Goal: Book appointment/travel/reservation

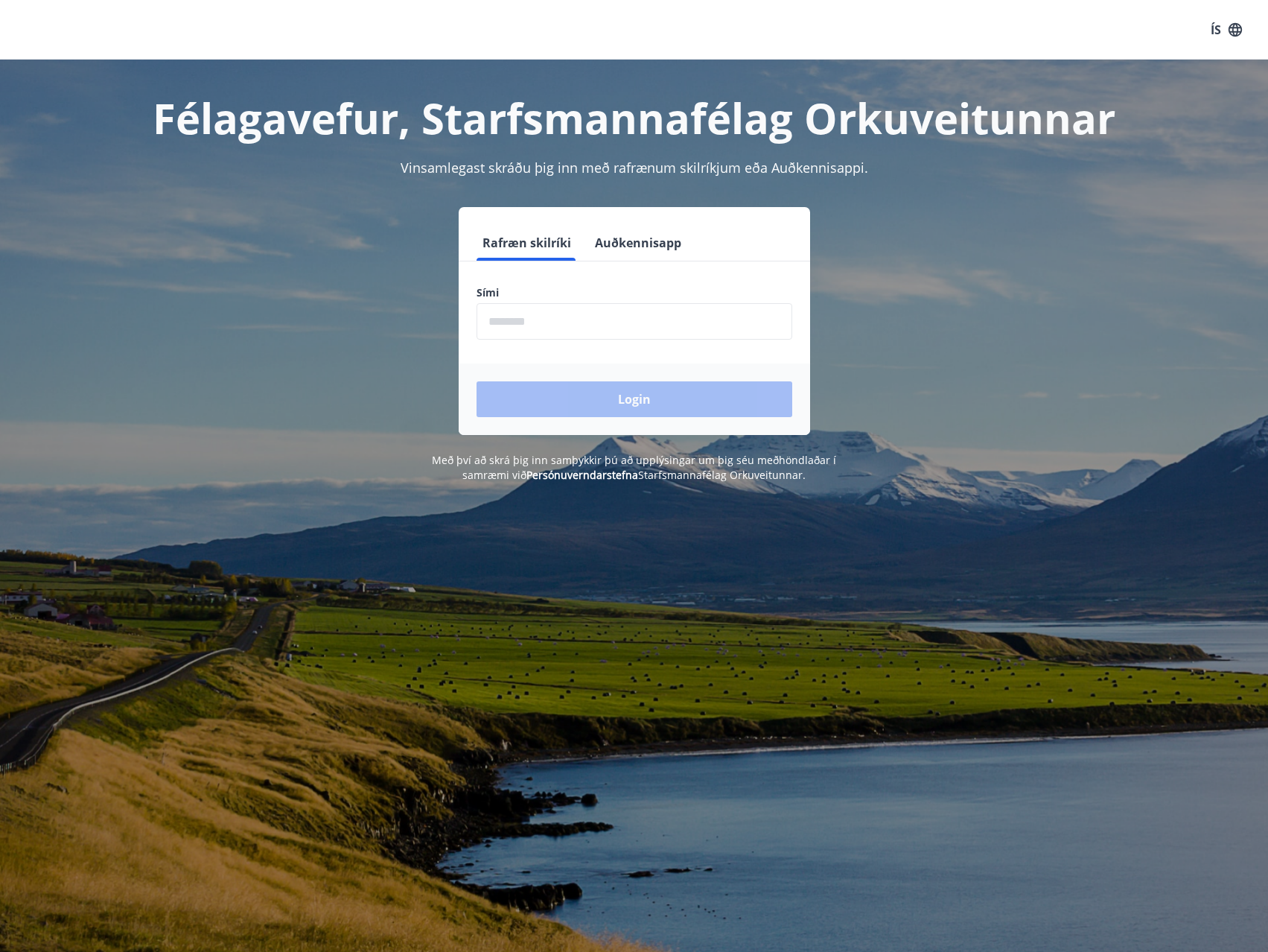
click at [602, 323] on input "phone" at bounding box center [634, 321] width 316 height 36
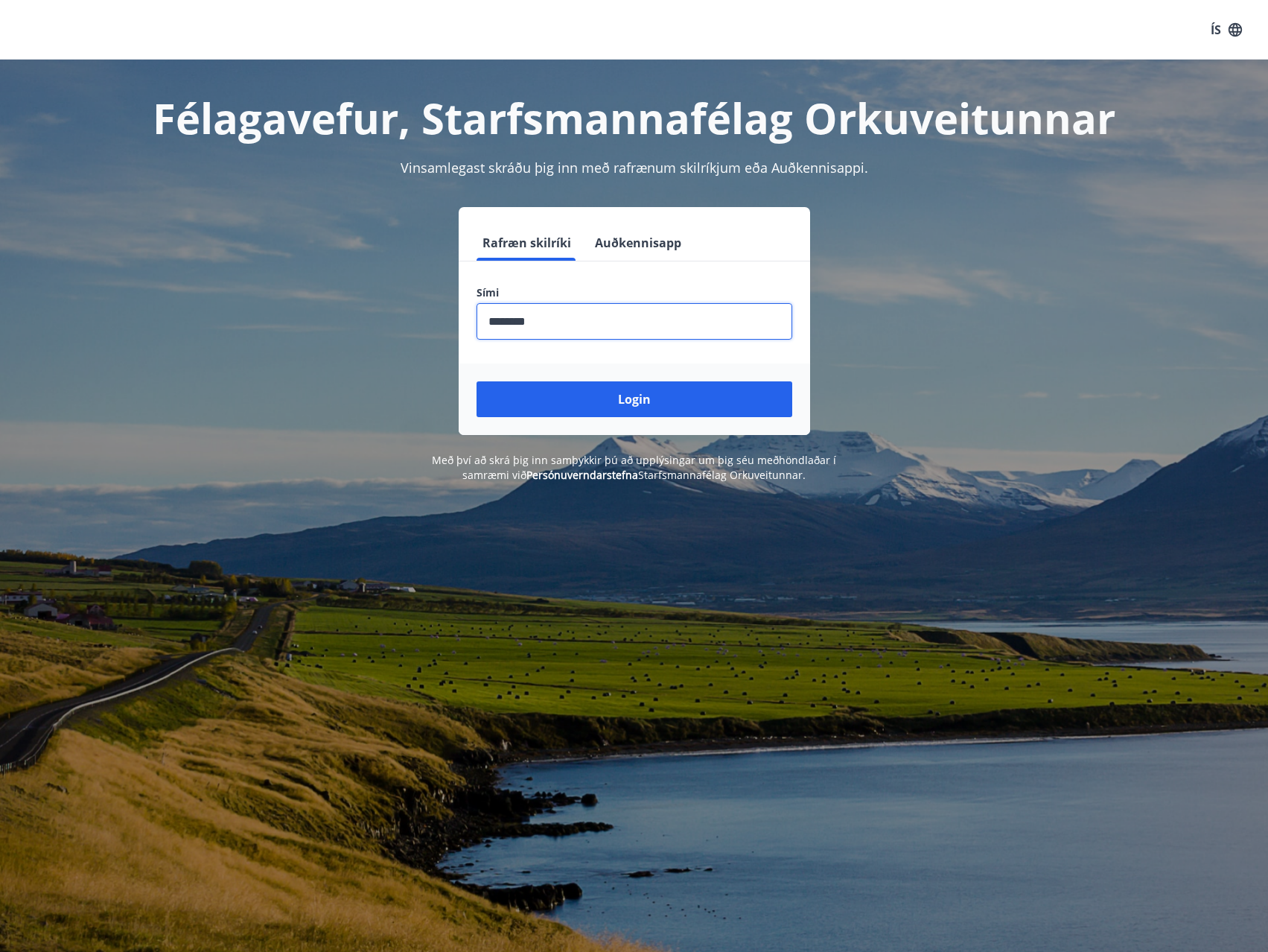
type input "********"
click at [476, 381] on button "Login" at bounding box center [634, 399] width 316 height 35
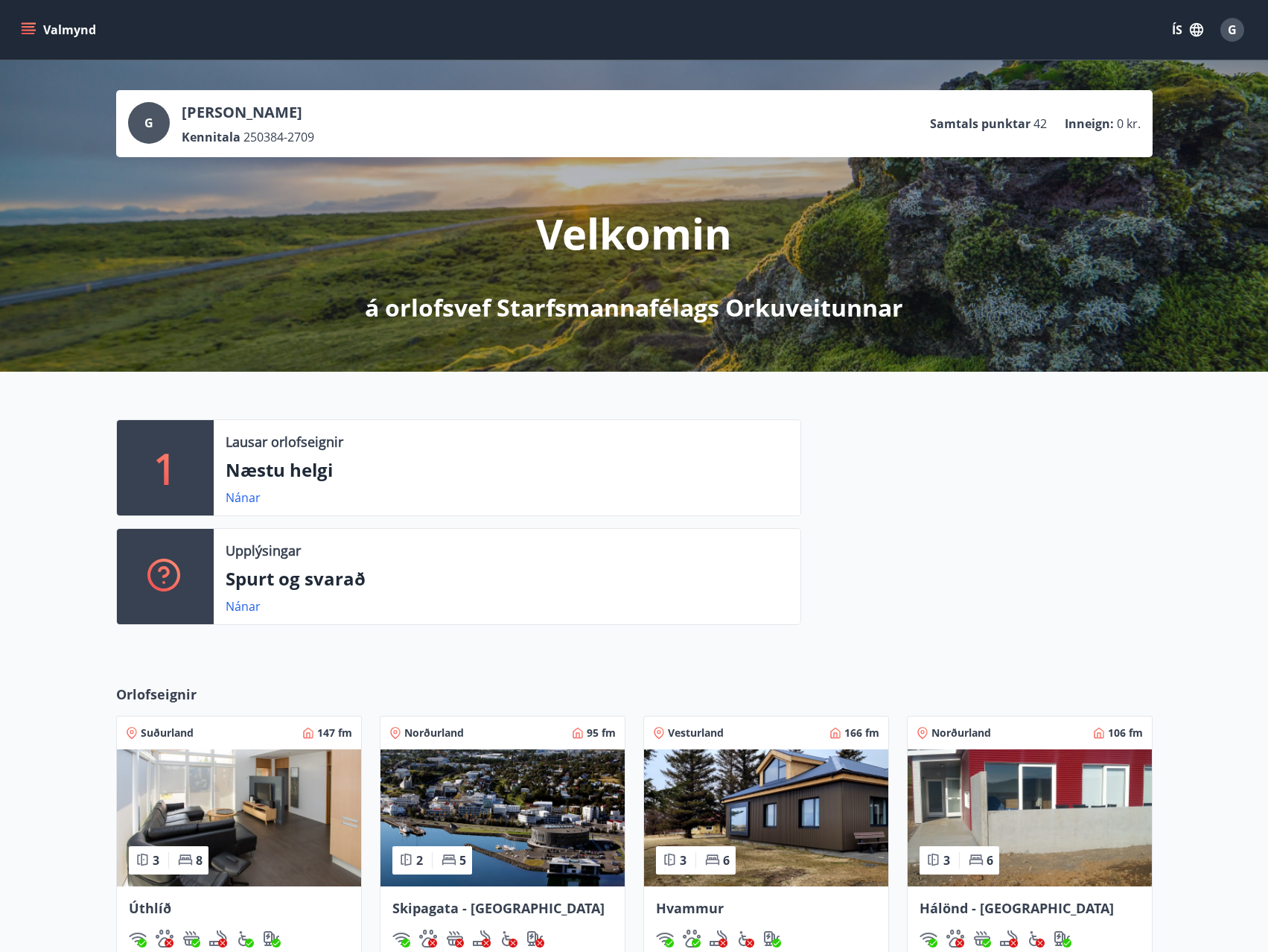
scroll to position [277, 0]
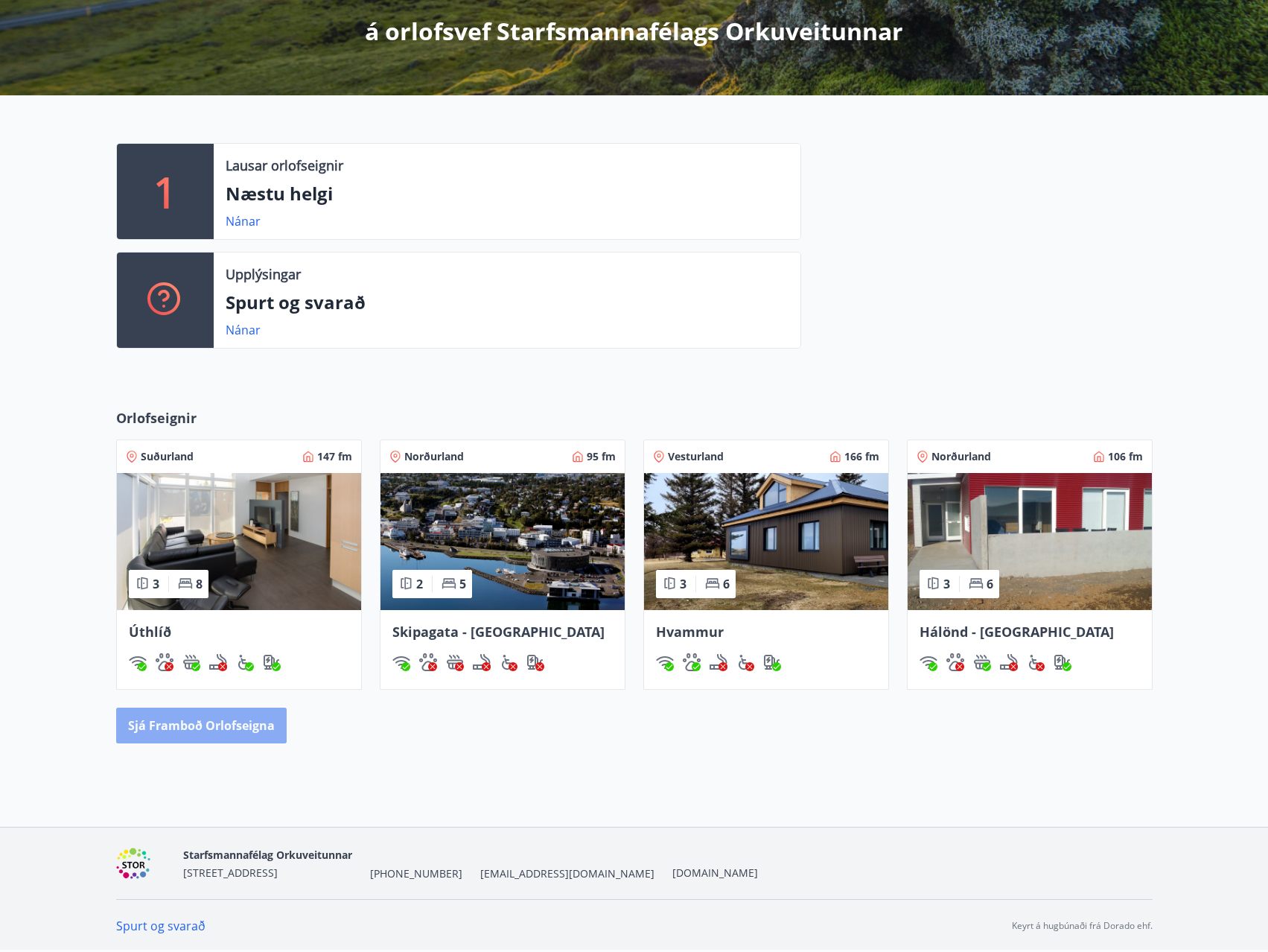
click at [221, 721] on button "Sjá framboð orlofseigna" at bounding box center [201, 726] width 170 height 35
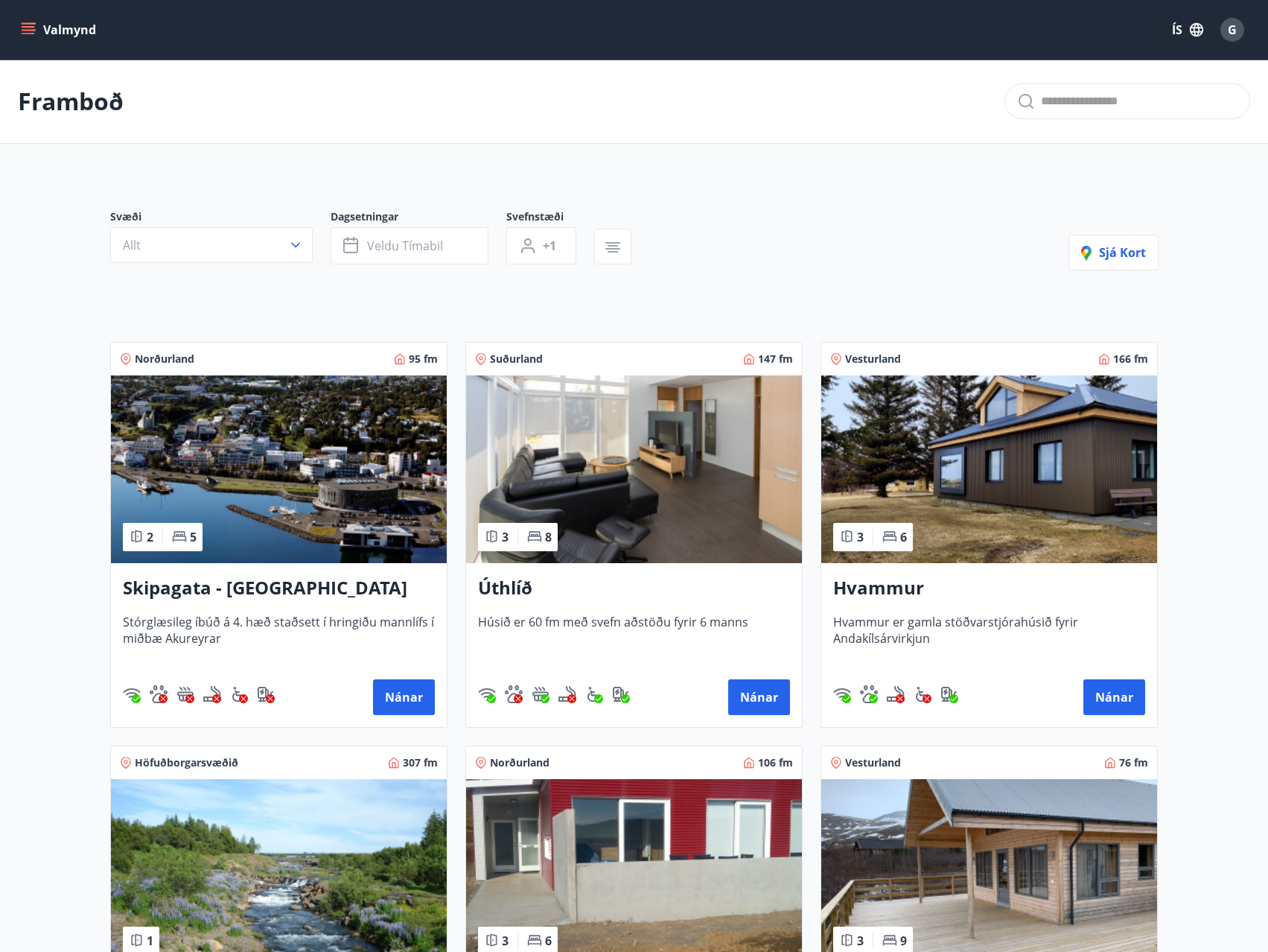
click at [1002, 452] on img at bounding box center [988, 469] width 336 height 188
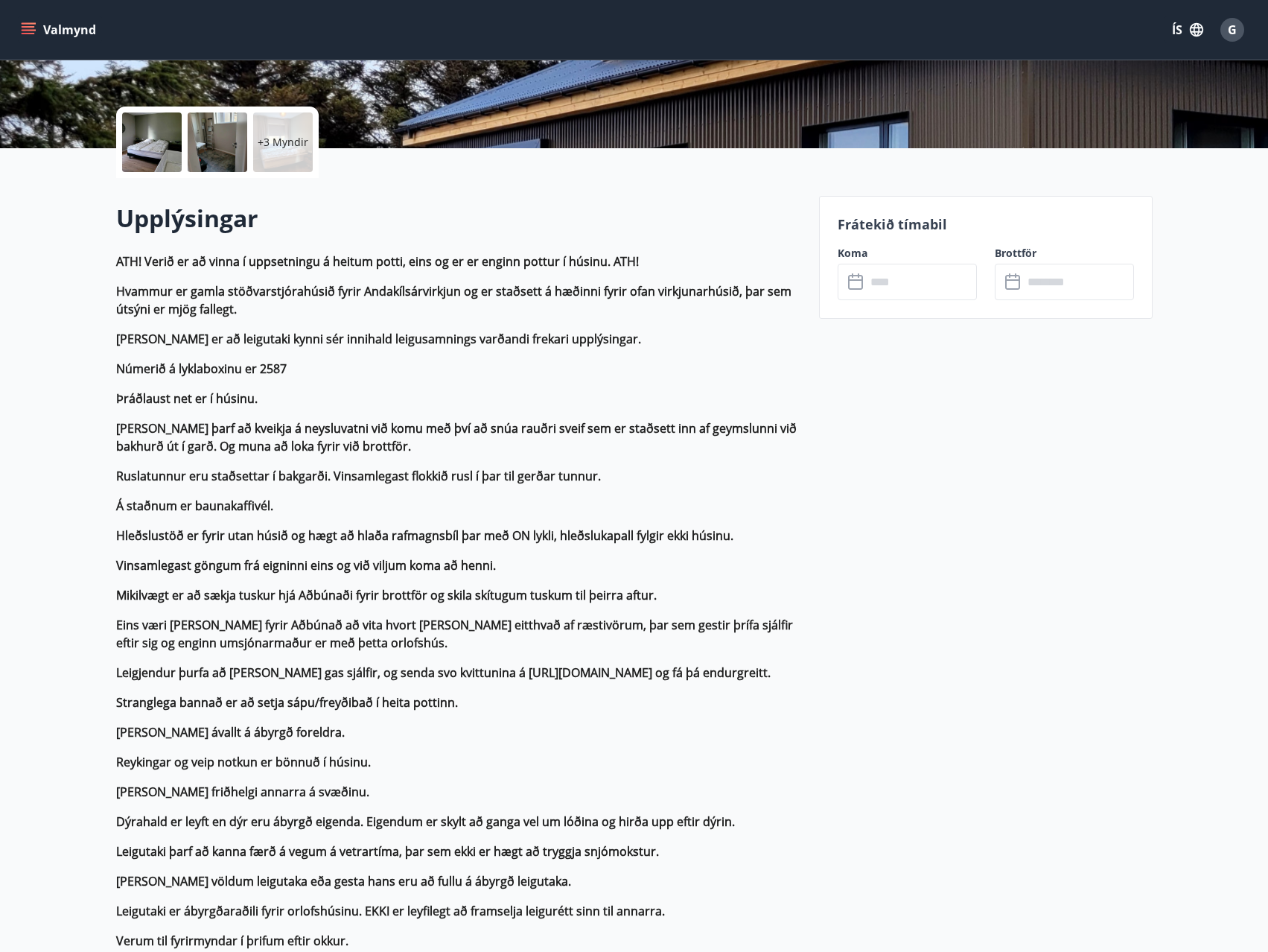
scroll to position [298, 0]
click at [571, 699] on p "Stranglega bannað er að setja sápu/freyðibað í heita pottinn." at bounding box center [459, 703] width 685 height 18
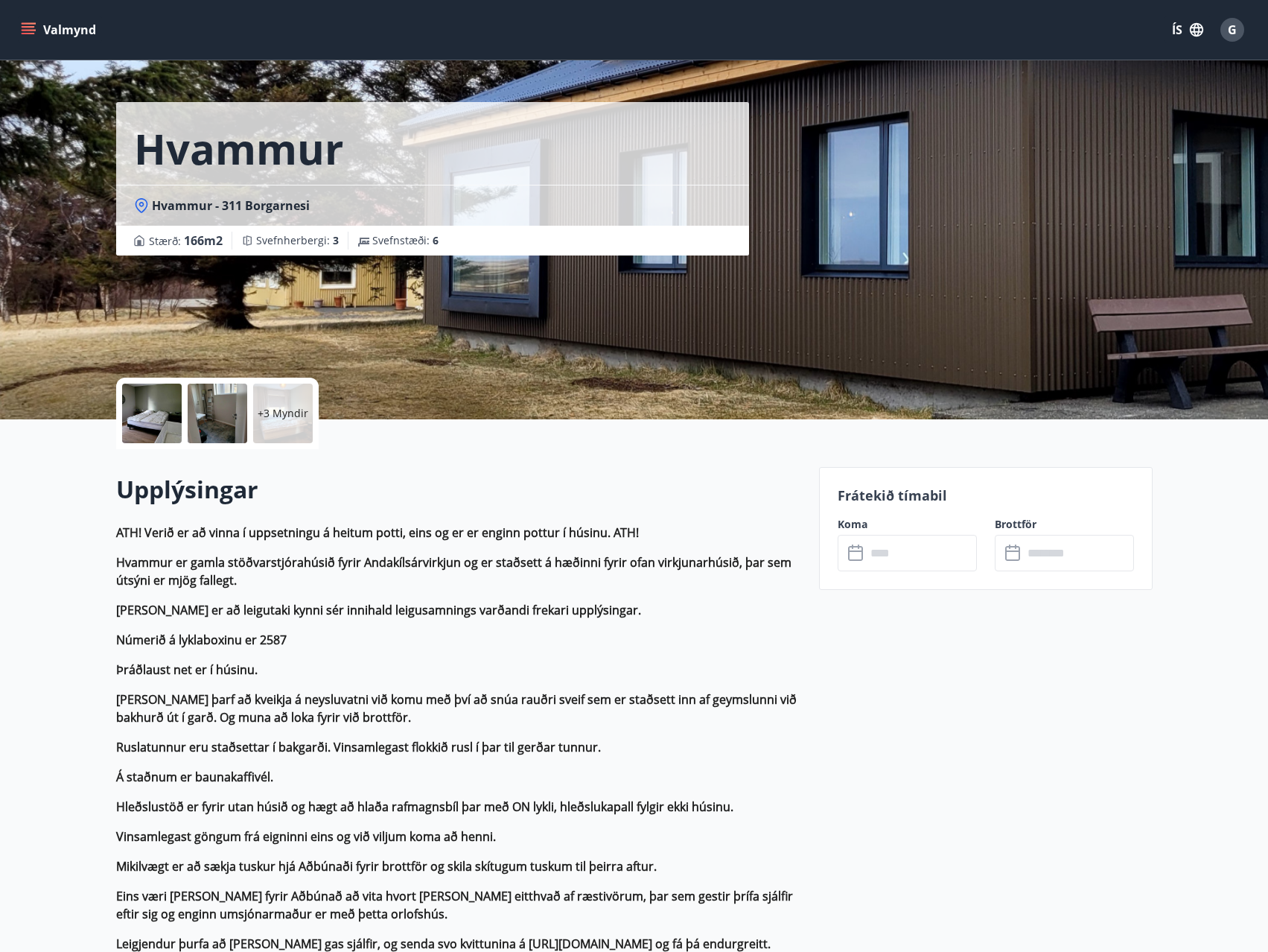
scroll to position [0, 0]
